Goal: Task Accomplishment & Management: Complete application form

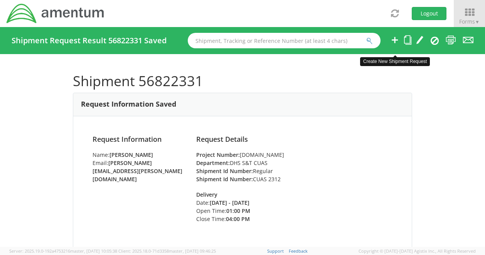
click at [394, 41] on icon at bounding box center [394, 40] width 9 height 10
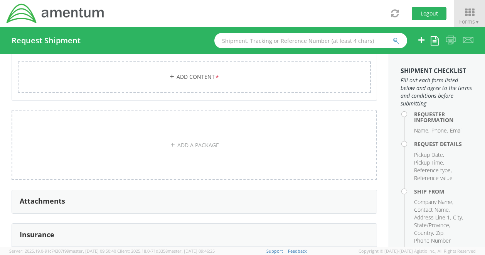
type input "[PERSON_NAME]"
type input "[PHONE_NUMBER]"
type input "[PERSON_NAME][EMAIL_ADDRESS][PERSON_NAME][DOMAIN_NAME]"
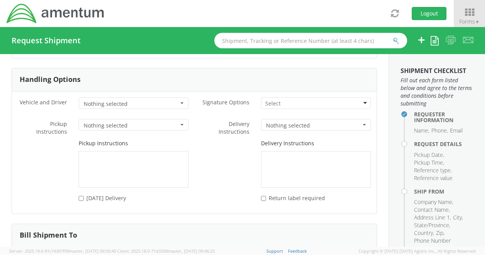
scroll to position [1002, 0]
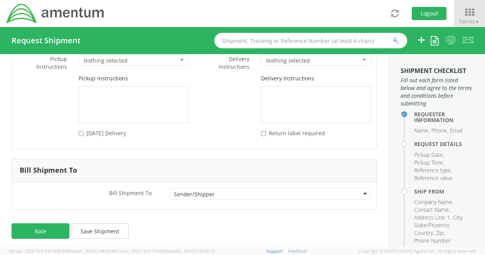
select select "[DOMAIN_NAME]"
